Goal: Task Accomplishment & Management: Manage account settings

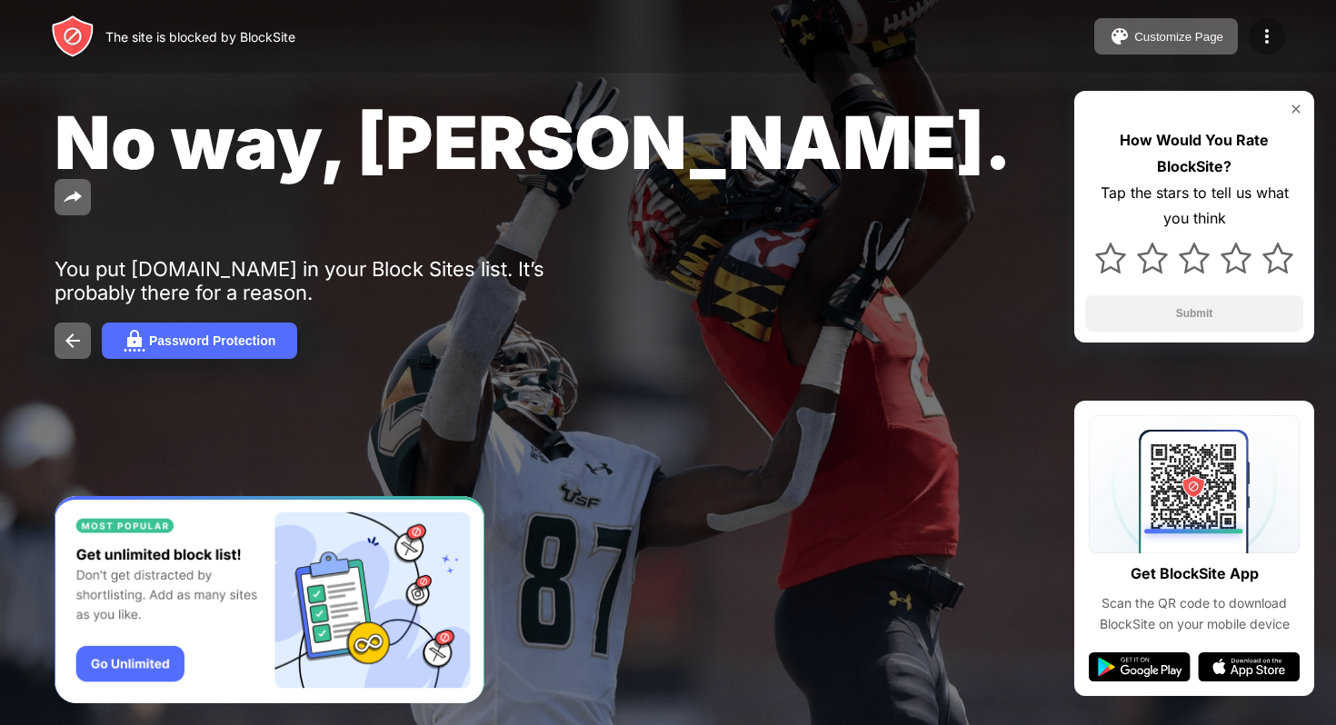
click at [1265, 33] on img at bounding box center [1267, 36] width 22 height 22
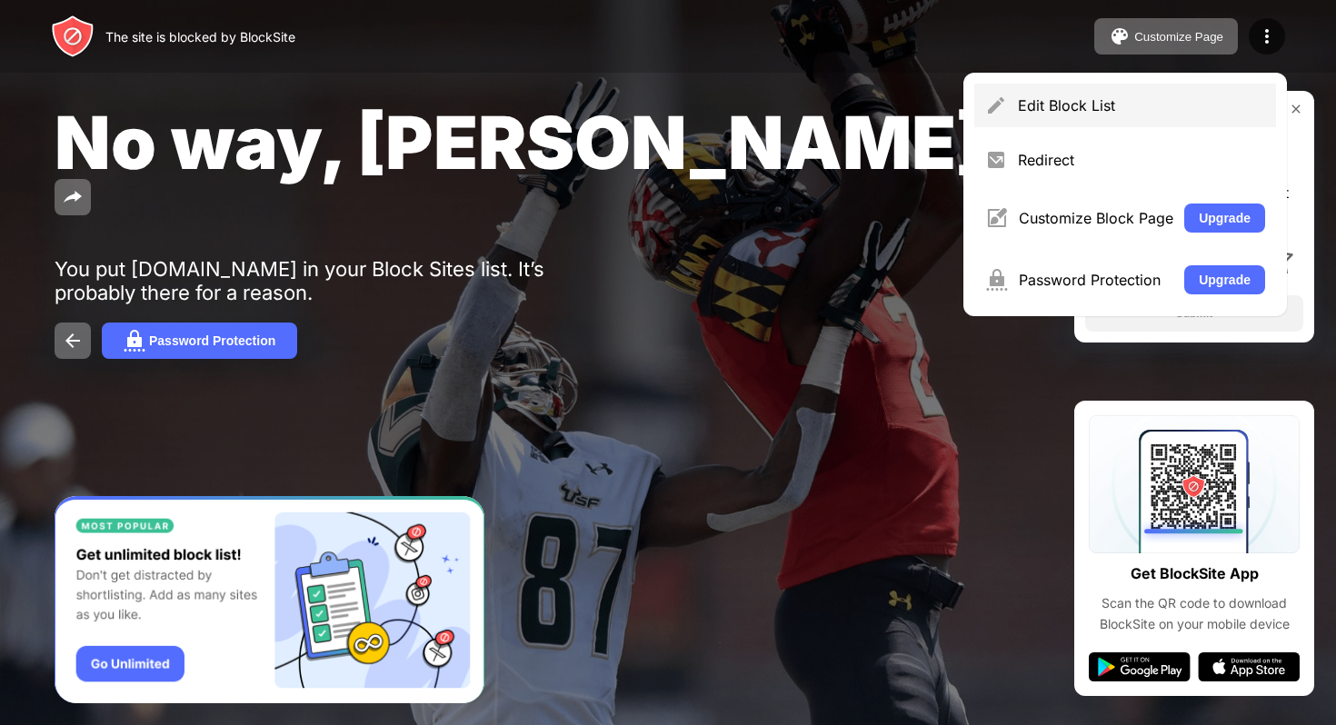
click at [1117, 89] on div "Edit Block List" at bounding box center [1125, 106] width 302 height 44
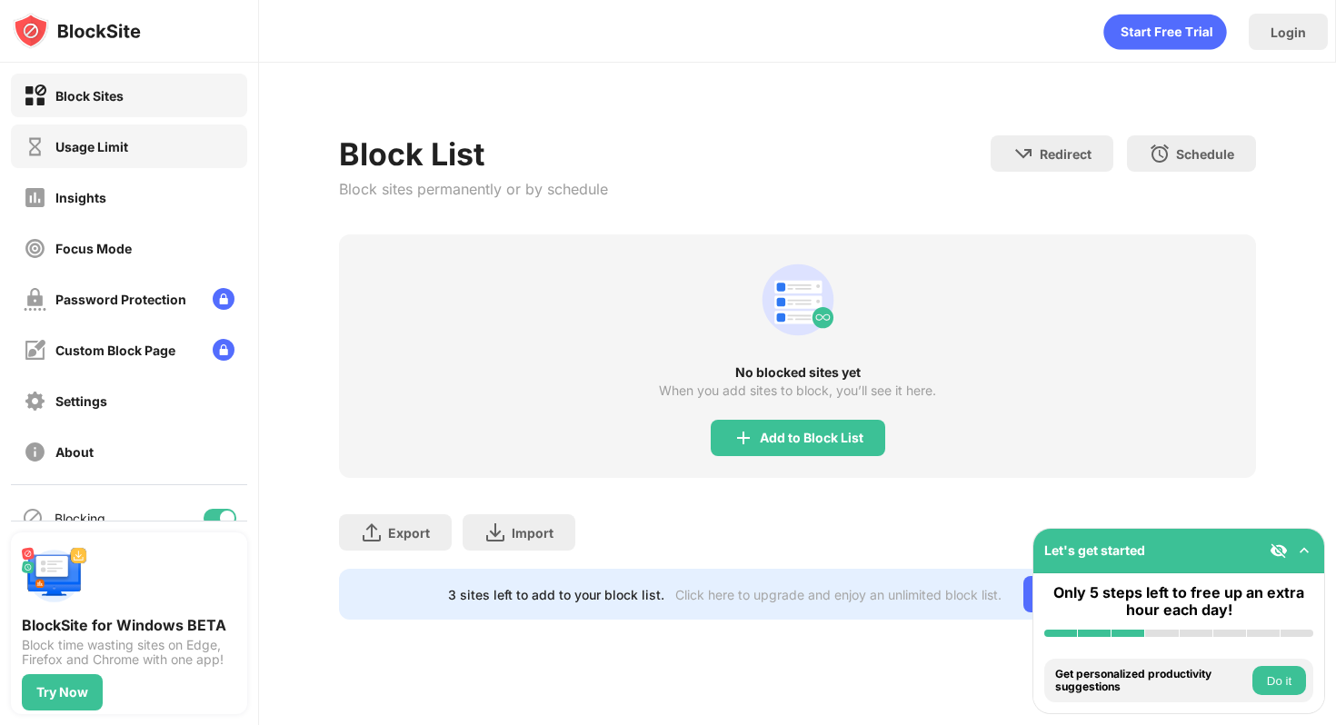
click at [154, 146] on div "Usage Limit" at bounding box center [129, 146] width 236 height 44
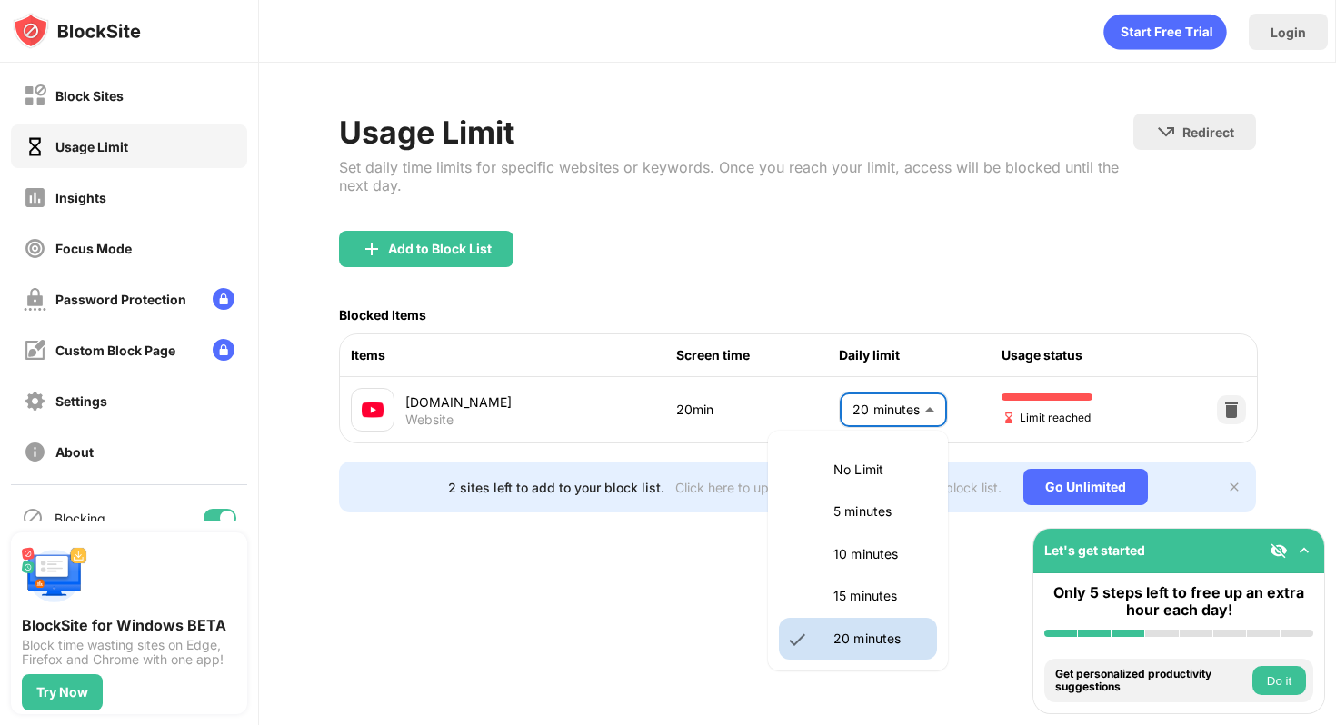
click at [879, 401] on body "Block Sites Usage Limit Insights Focus Mode Password Protection Custom Block Pa…" at bounding box center [668, 362] width 1336 height 725
click at [818, 542] on li "10 minutes" at bounding box center [858, 554] width 158 height 42
type input "**"
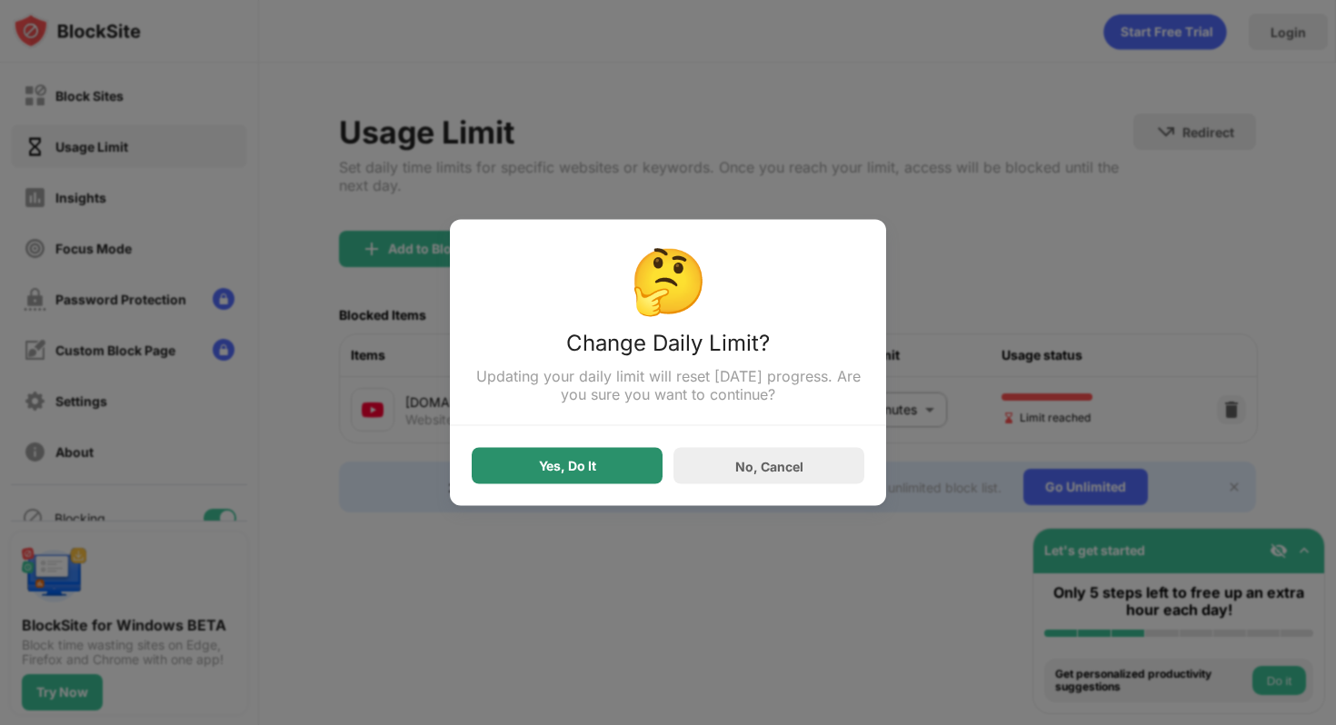
click at [620, 459] on div "Yes, Do It" at bounding box center [567, 466] width 191 height 36
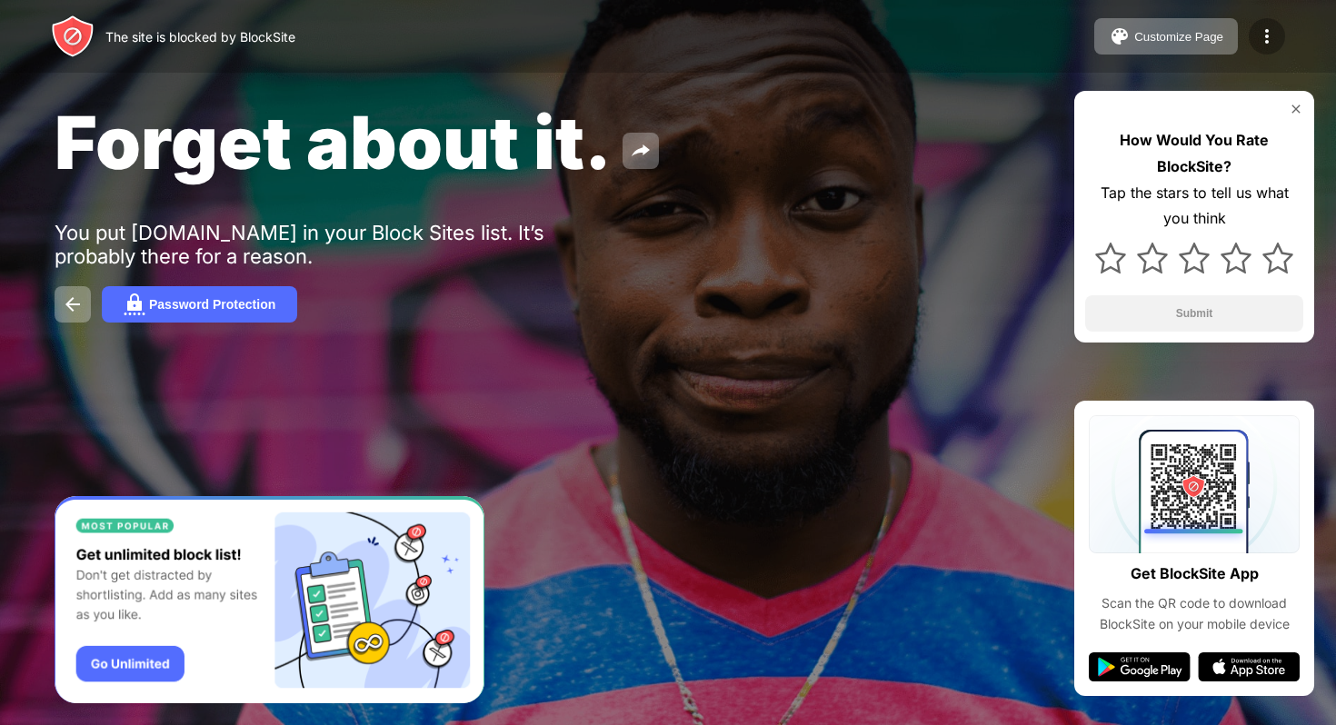
click at [1264, 35] on img at bounding box center [1267, 36] width 22 height 22
click at [1264, 36] on img at bounding box center [1267, 36] width 22 height 22
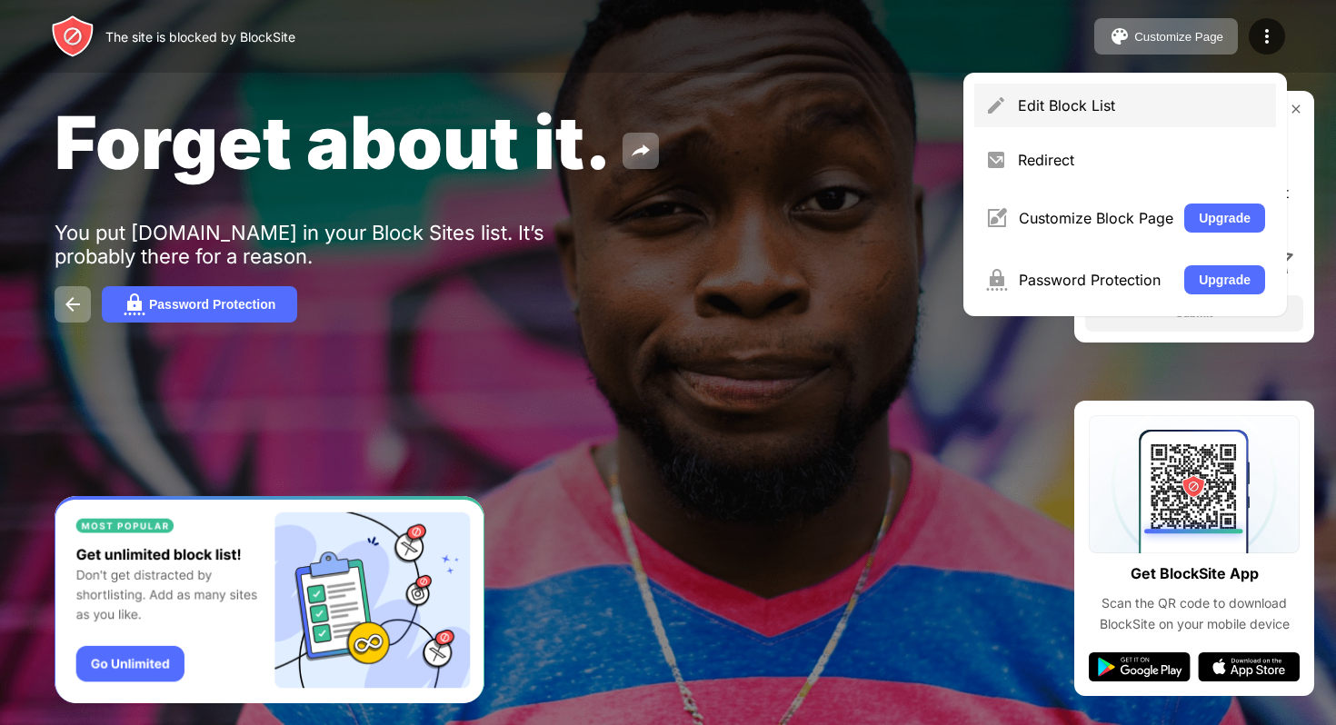
click at [1130, 106] on div "Edit Block List" at bounding box center [1141, 105] width 247 height 18
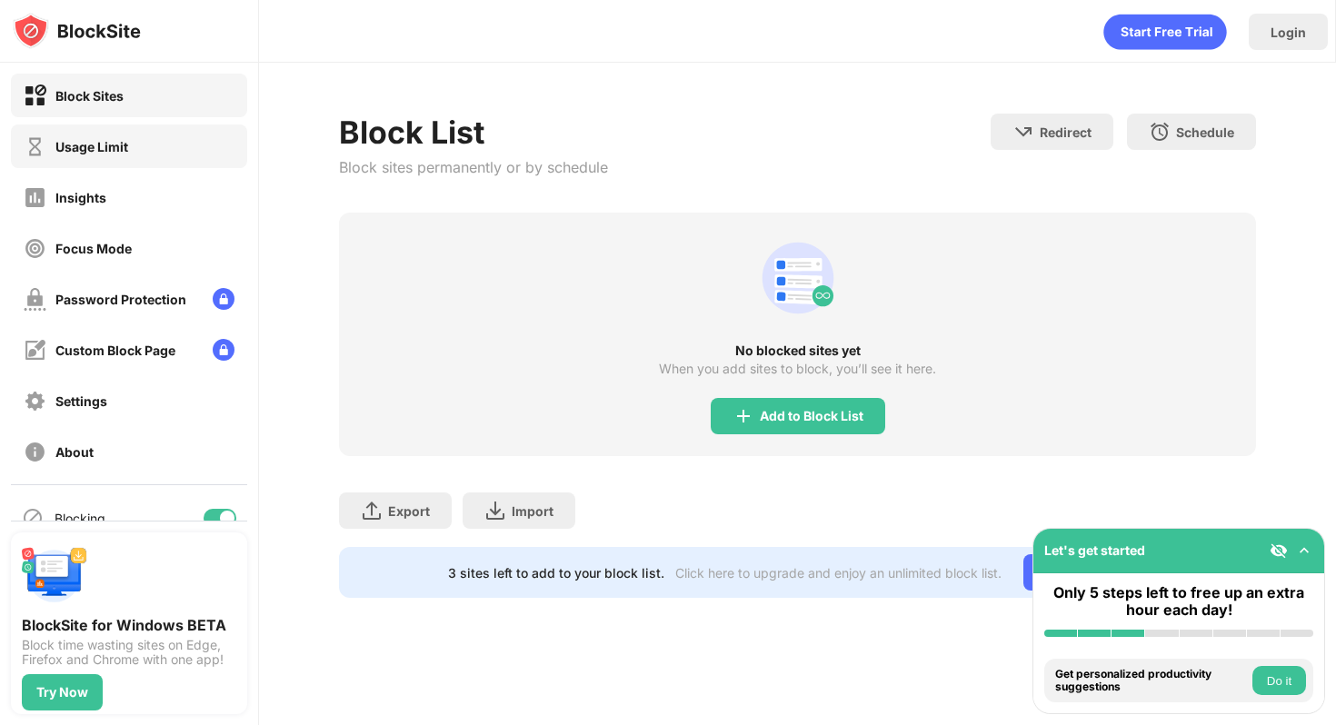
click at [164, 134] on div "Usage Limit" at bounding box center [129, 146] width 236 height 44
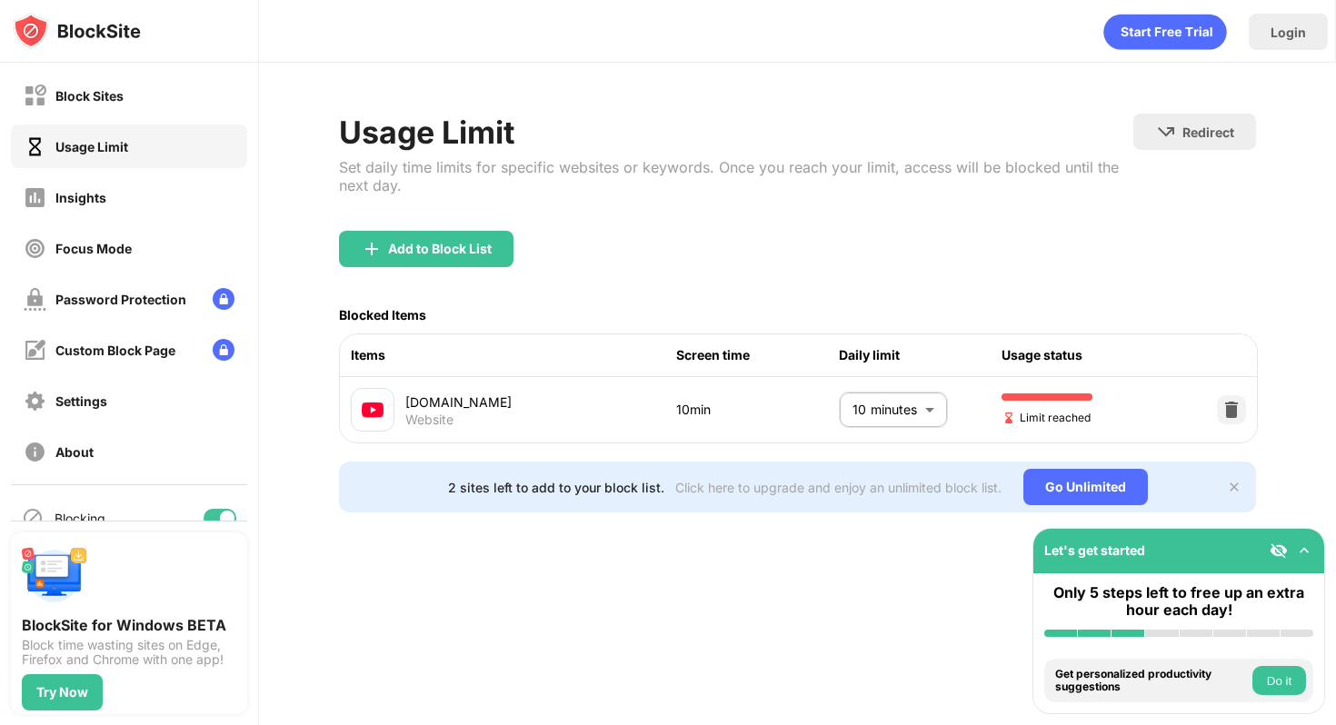
click at [913, 410] on body "Block Sites Usage Limit Insights Focus Mode Password Protection Custom Block Pa…" at bounding box center [668, 362] width 1336 height 725
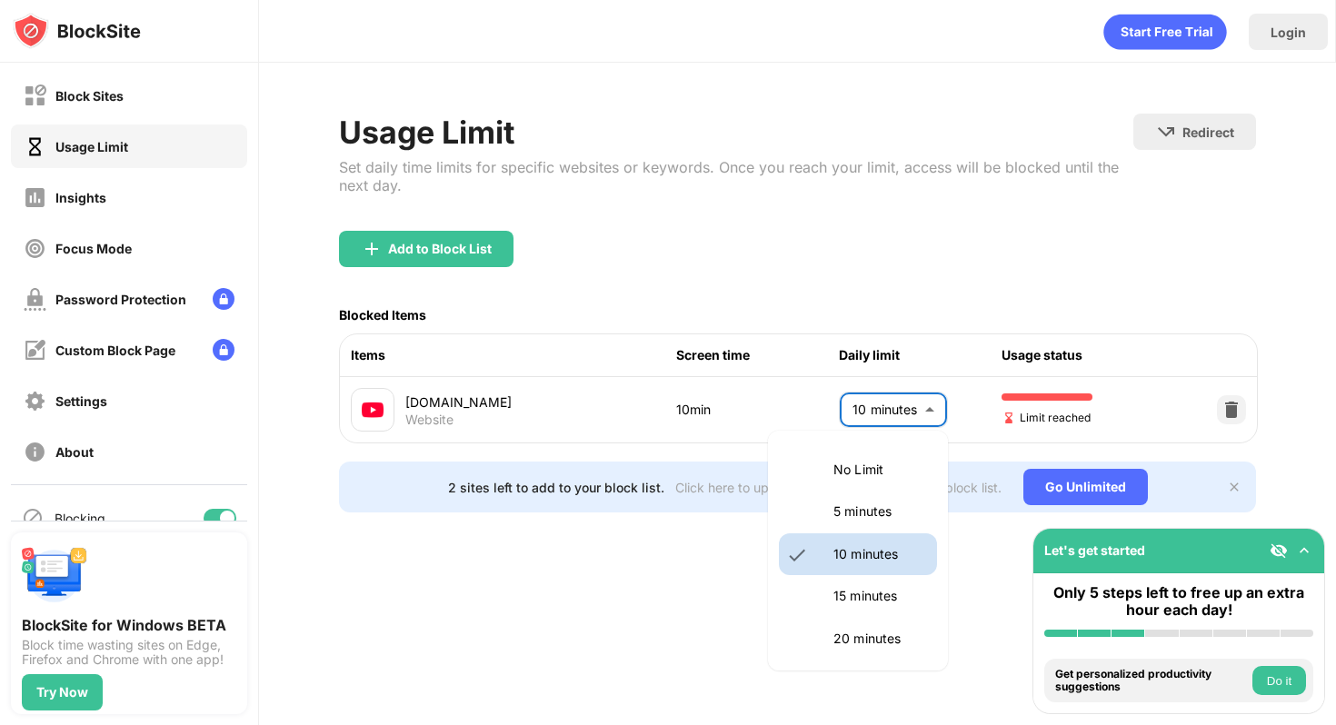
click at [845, 577] on li "15 minutes" at bounding box center [858, 596] width 158 height 42
type input "**"
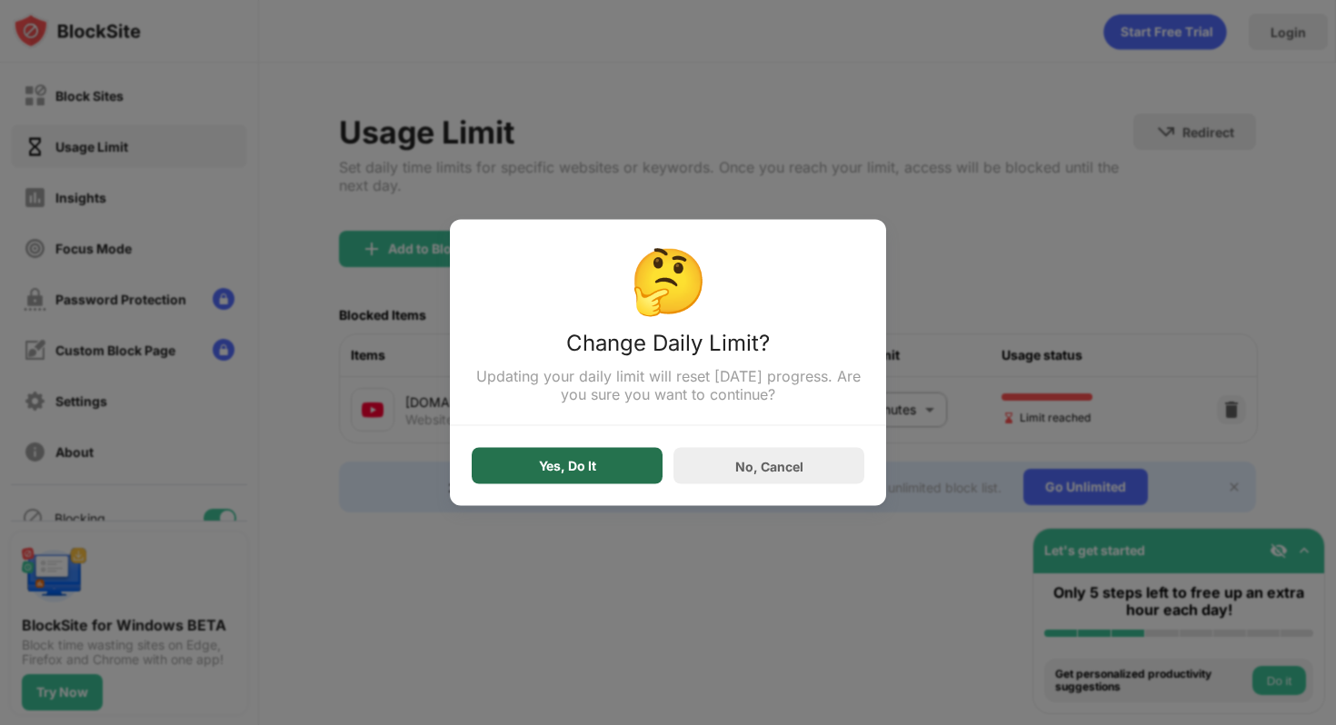
click at [623, 479] on div "Yes, Do It" at bounding box center [567, 466] width 191 height 36
